Goal: Information Seeking & Learning: Compare options

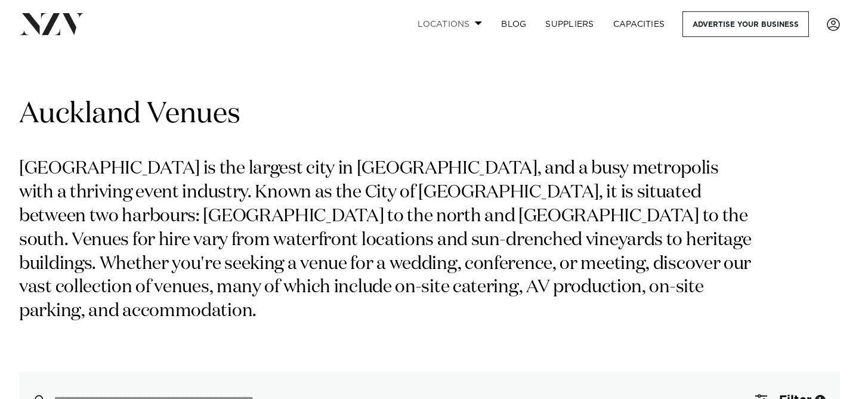
click at [473, 23] on link "Locations" at bounding box center [450, 24] width 84 height 26
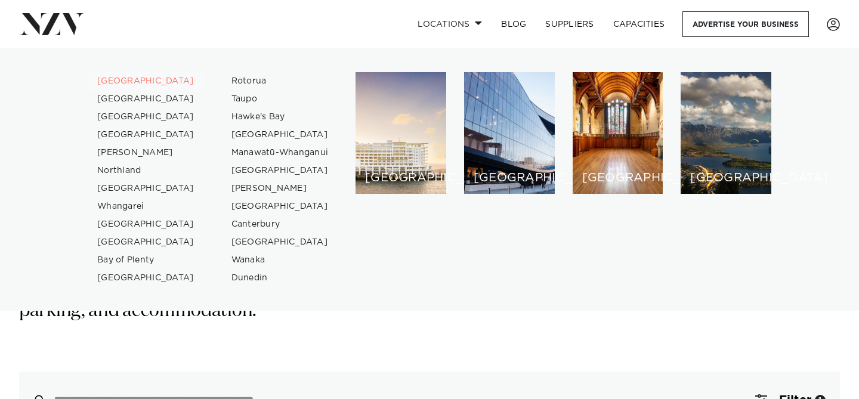
click at [119, 78] on link "[GEOGRAPHIC_DATA]" at bounding box center [146, 81] width 116 height 18
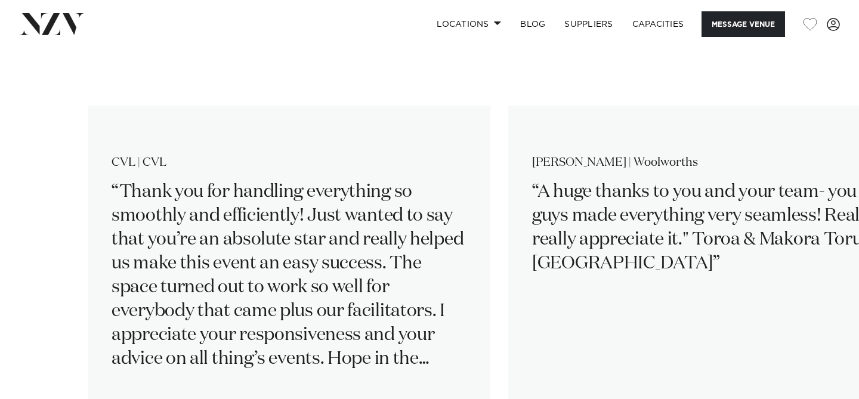
scroll to position [2276, 0]
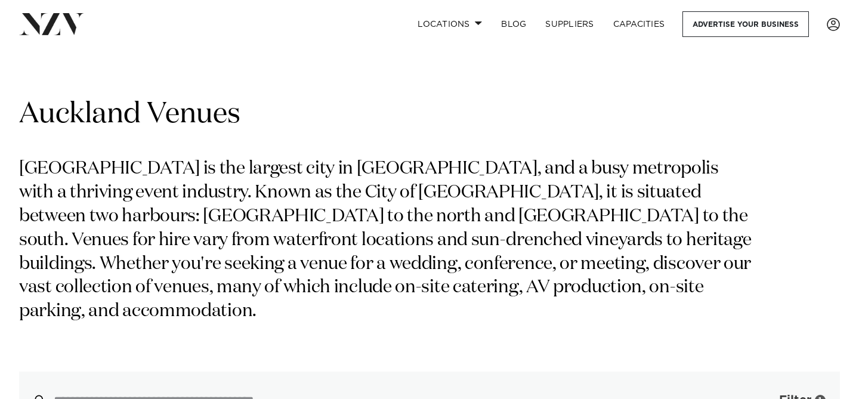
click at [777, 378] on button "Filter 1" at bounding box center [790, 400] width 99 height 57
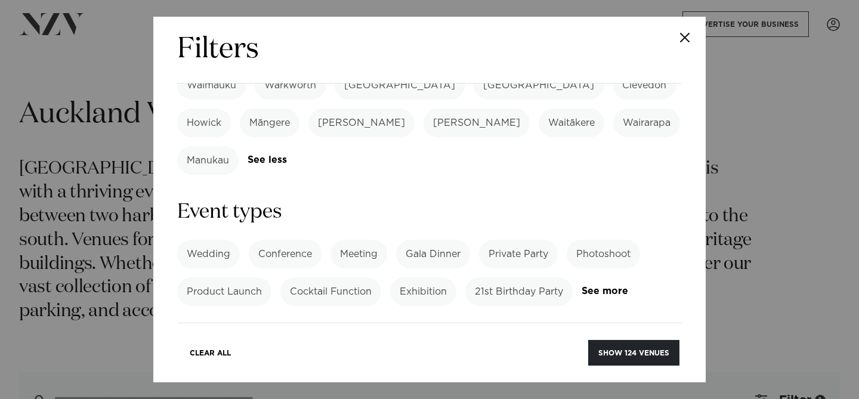
scroll to position [483, 0]
click at [237, 276] on label "Product Launch" at bounding box center [224, 290] width 94 height 29
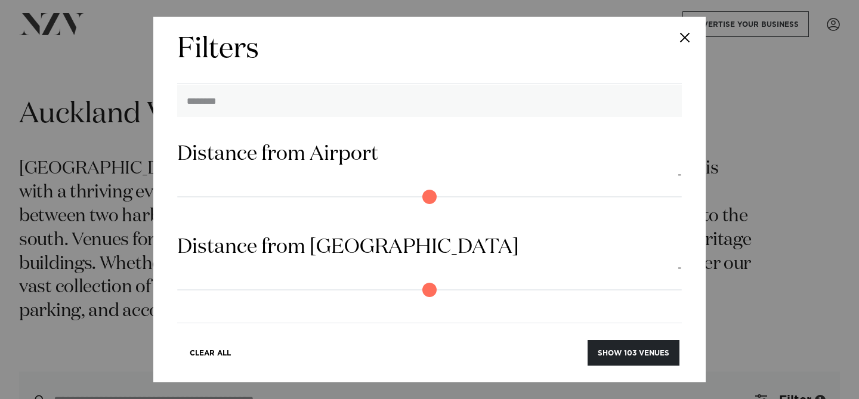
scroll to position [1135, 0]
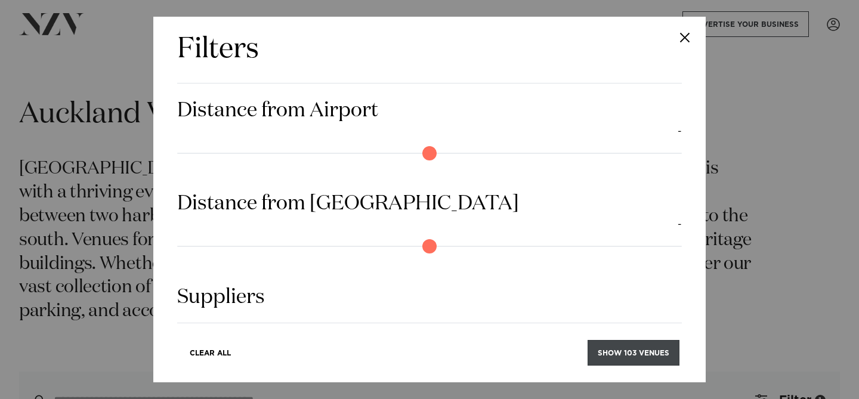
click at [657, 358] on button "Show 103 venues" at bounding box center [634, 353] width 92 height 26
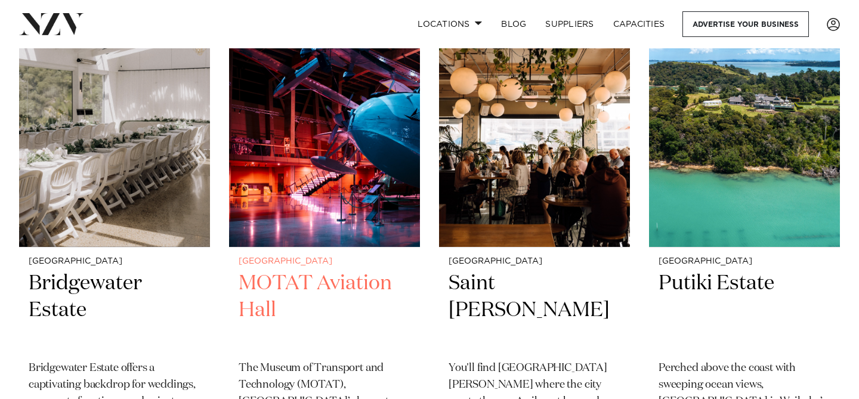
scroll to position [5502, 0]
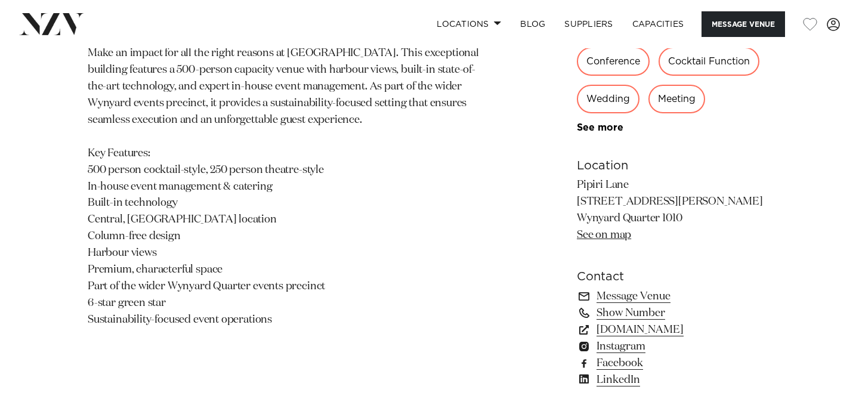
scroll to position [686, 0]
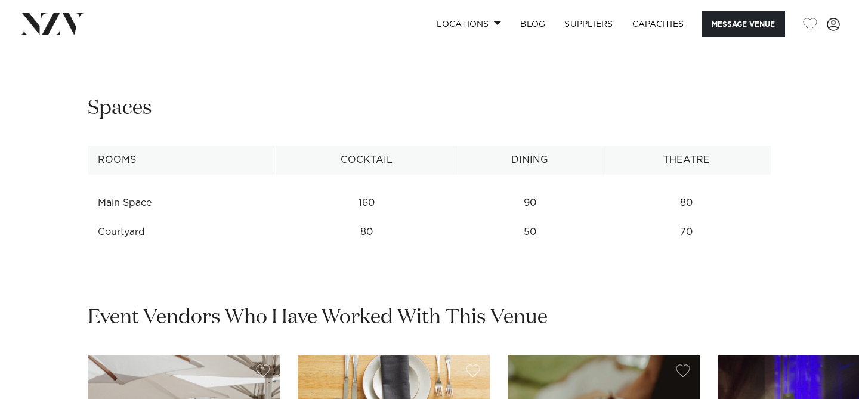
scroll to position [1268, 0]
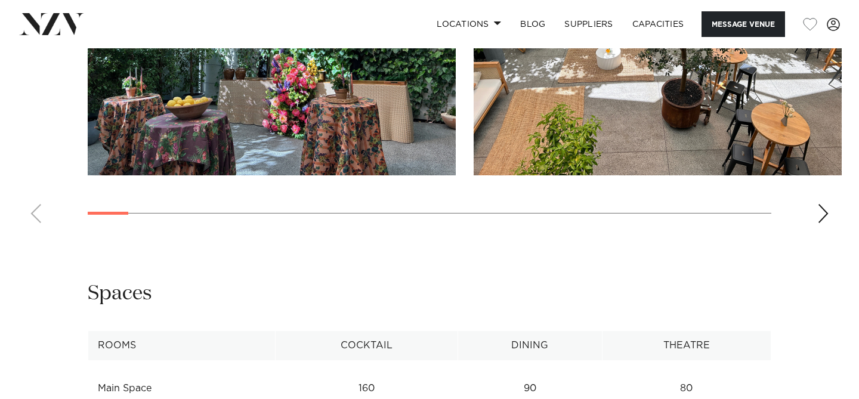
click at [820, 214] on div "Next slide" at bounding box center [823, 213] width 12 height 19
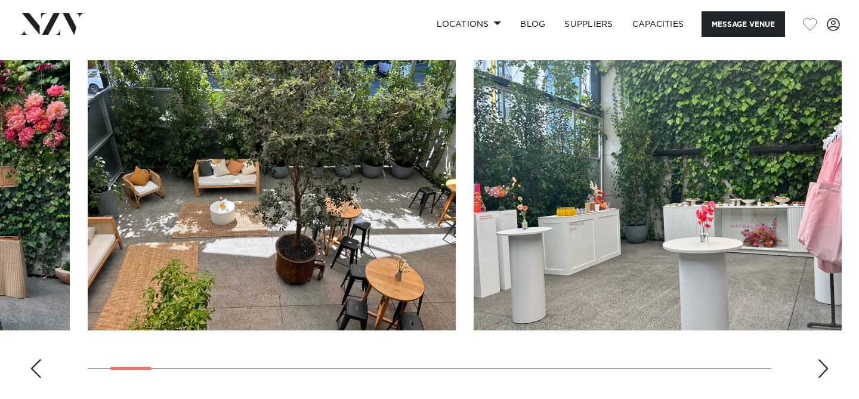
scroll to position [1121, 0]
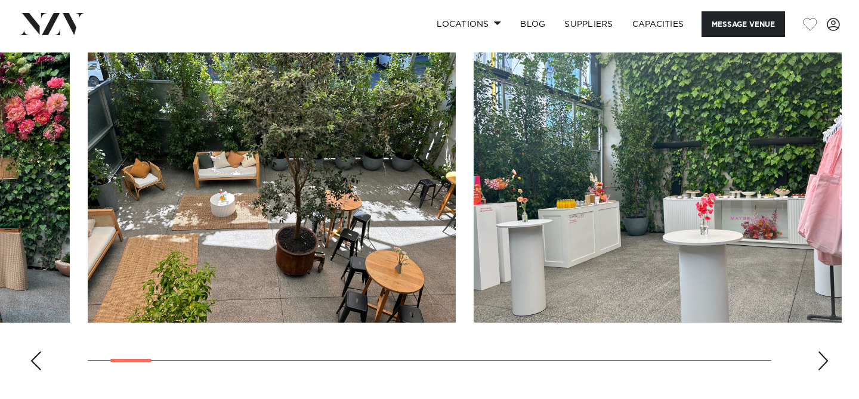
click at [823, 355] on div "Next slide" at bounding box center [823, 360] width 12 height 19
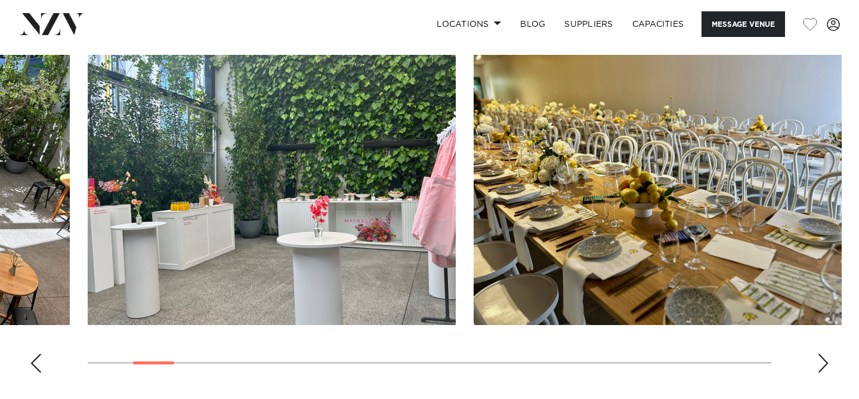
click at [823, 361] on div "Next slide" at bounding box center [823, 363] width 12 height 19
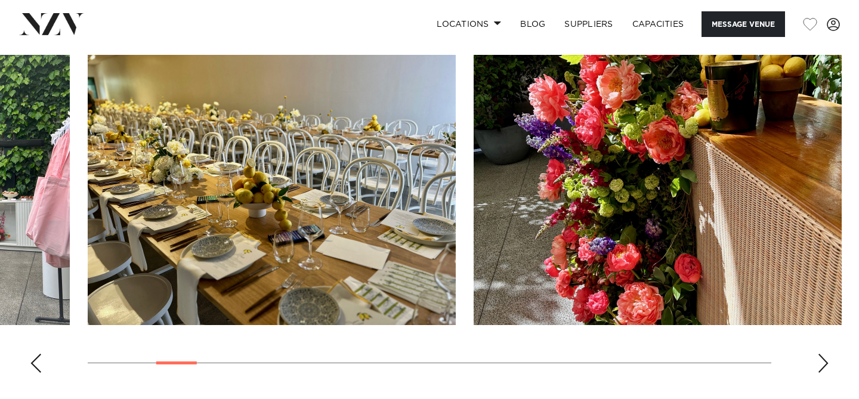
click at [823, 361] on div "Next slide" at bounding box center [823, 363] width 12 height 19
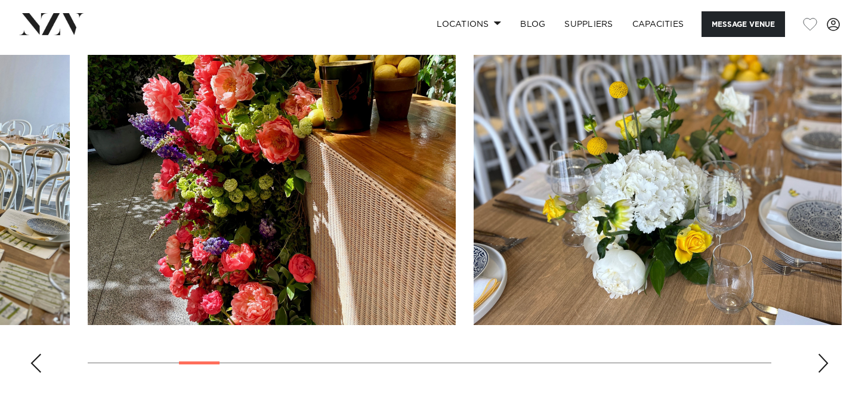
click at [823, 361] on div "Next slide" at bounding box center [823, 363] width 12 height 19
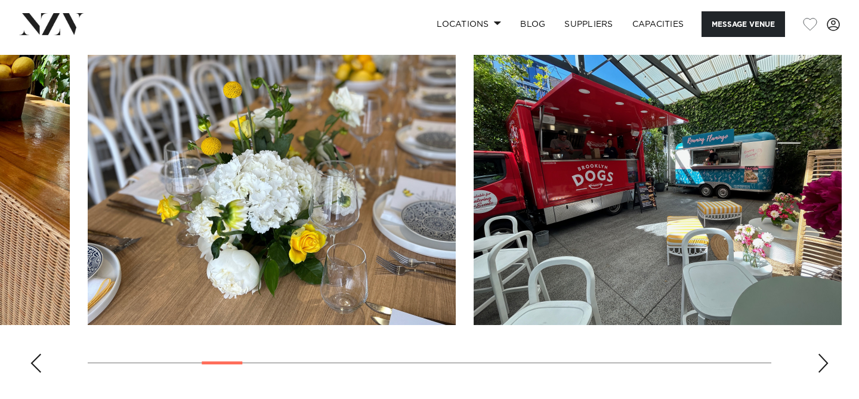
click at [823, 361] on div "Next slide" at bounding box center [823, 363] width 12 height 19
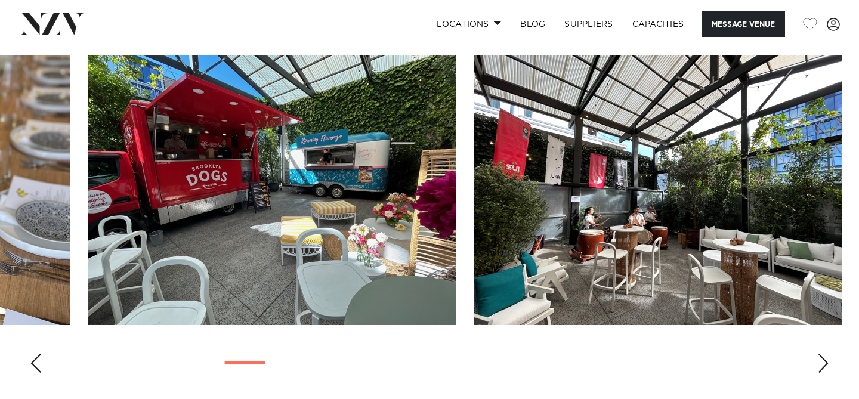
click at [823, 361] on div "Next slide" at bounding box center [823, 363] width 12 height 19
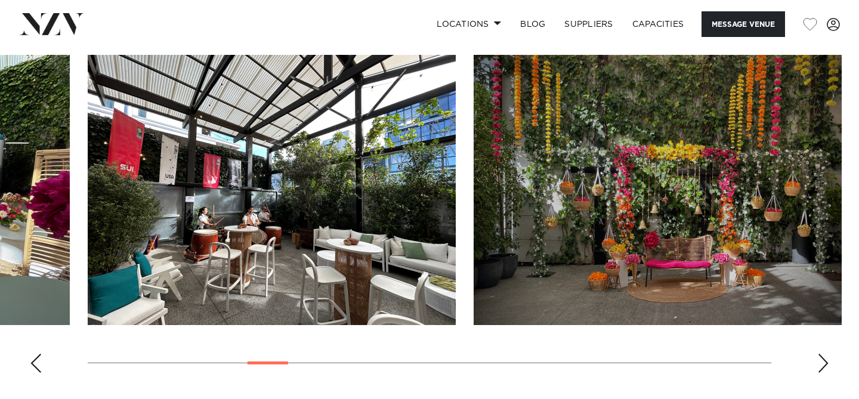
click at [823, 361] on div "Next slide" at bounding box center [823, 363] width 12 height 19
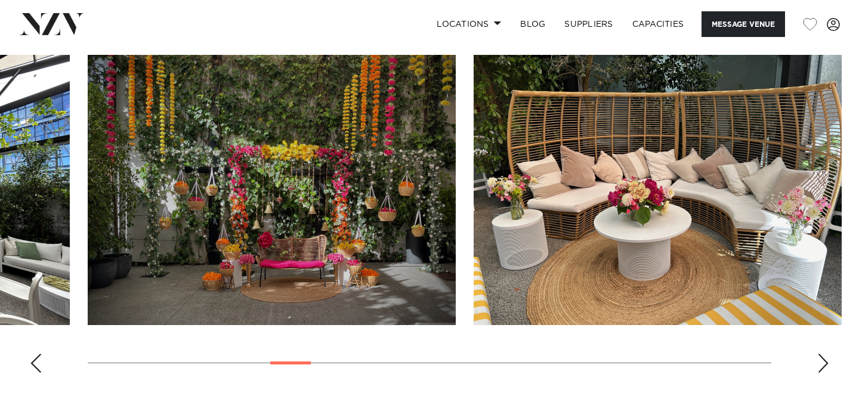
click at [823, 361] on div "Next slide" at bounding box center [823, 363] width 12 height 19
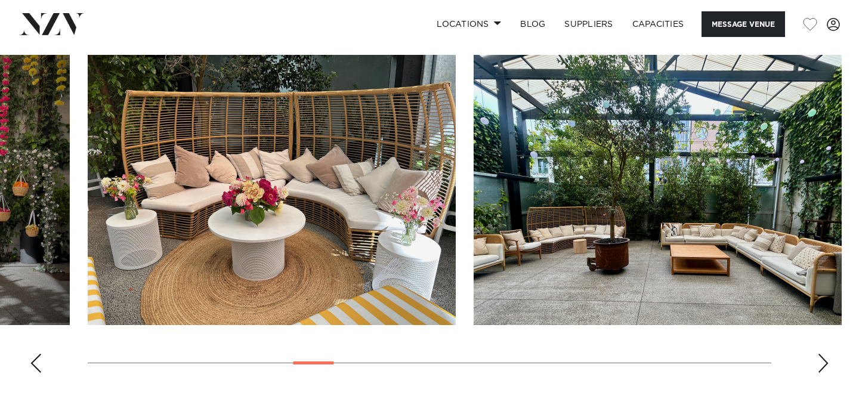
click at [823, 361] on div "Next slide" at bounding box center [823, 363] width 12 height 19
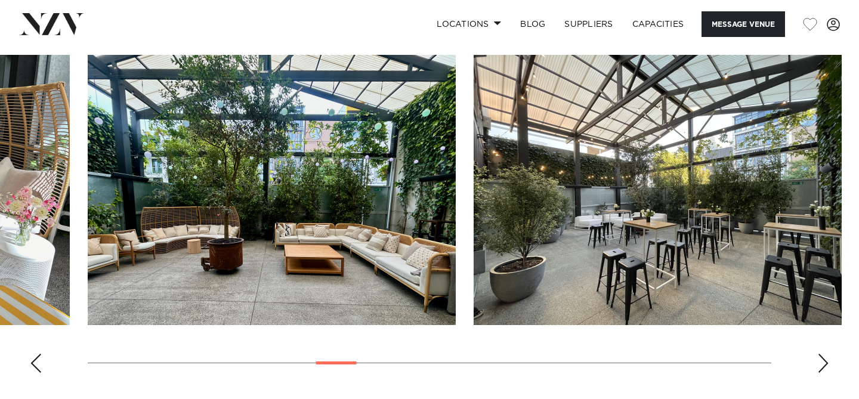
click at [823, 361] on div "Next slide" at bounding box center [823, 363] width 12 height 19
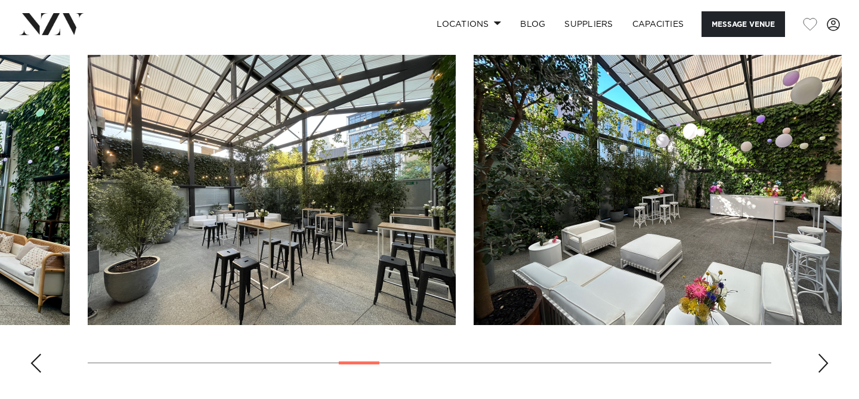
click at [823, 361] on div "Next slide" at bounding box center [823, 363] width 12 height 19
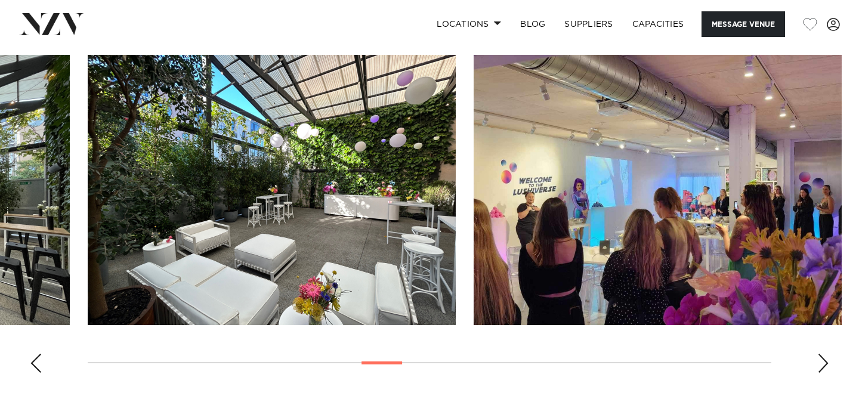
click at [823, 361] on div "Next slide" at bounding box center [823, 363] width 12 height 19
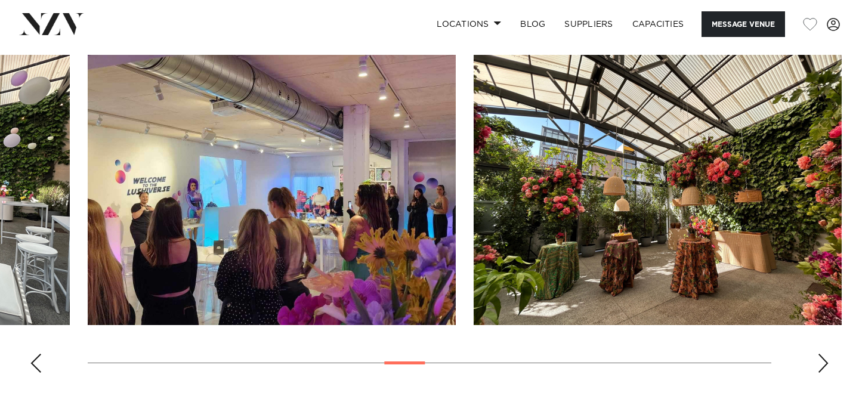
click at [822, 362] on div "Next slide" at bounding box center [823, 363] width 12 height 19
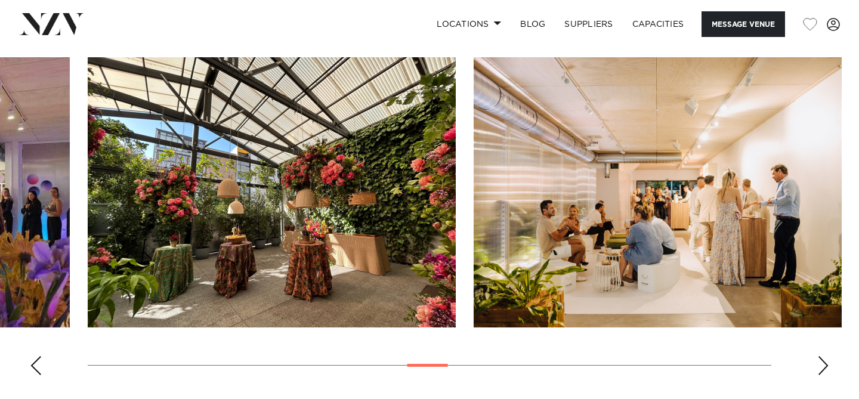
scroll to position [1115, 0]
click at [822, 362] on div "Next slide" at bounding box center [823, 366] width 12 height 19
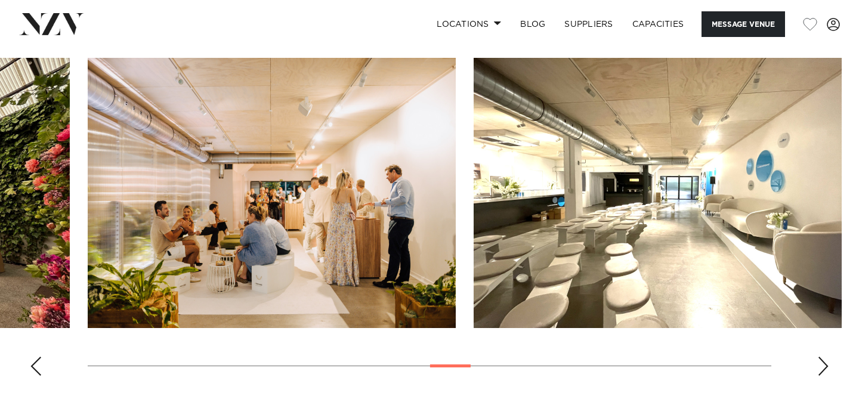
click at [822, 362] on div "Next slide" at bounding box center [823, 366] width 12 height 19
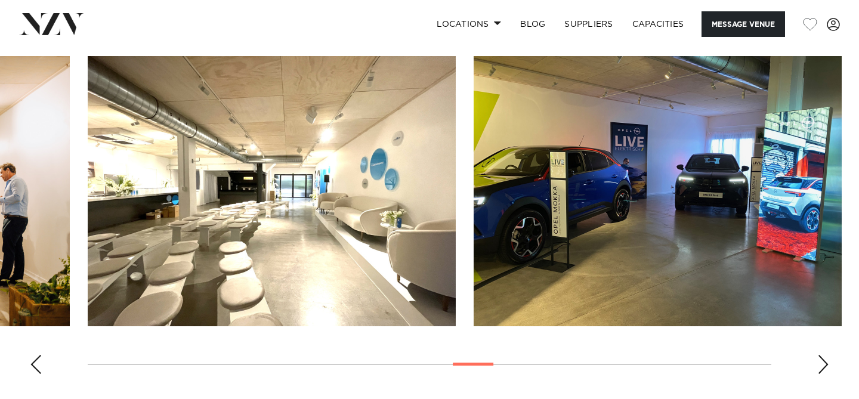
click at [822, 362] on div "Next slide" at bounding box center [823, 364] width 12 height 19
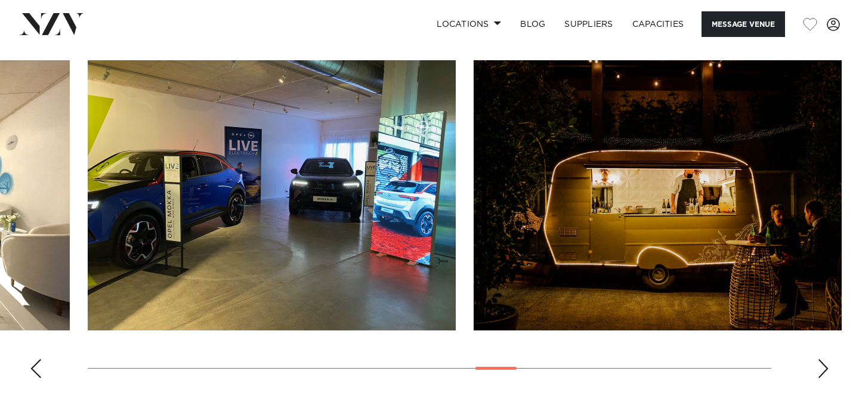
scroll to position [1111, 0]
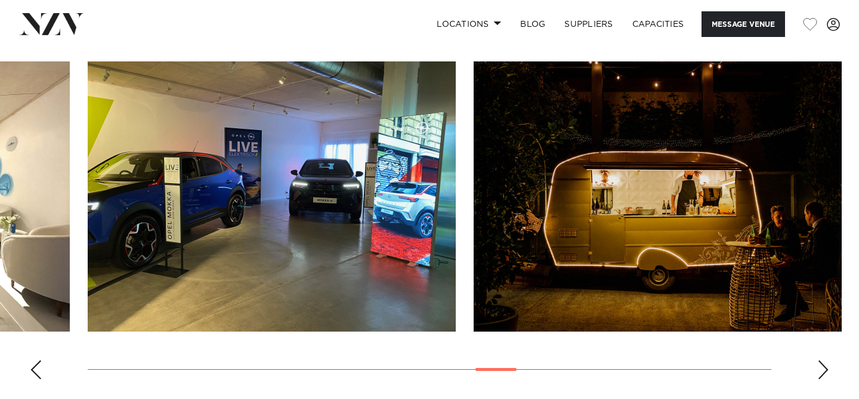
click at [822, 362] on swiper-container at bounding box center [429, 224] width 859 height 327
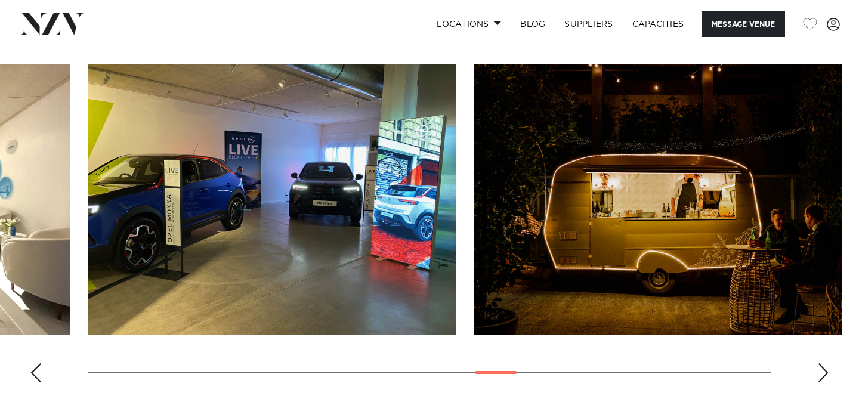
scroll to position [1109, 0]
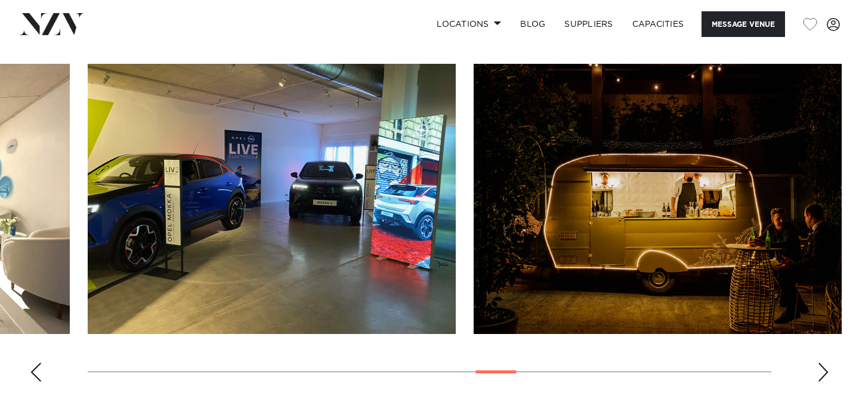
click at [822, 362] on swiper-container at bounding box center [429, 227] width 859 height 327
